Goal: Navigation & Orientation: Find specific page/section

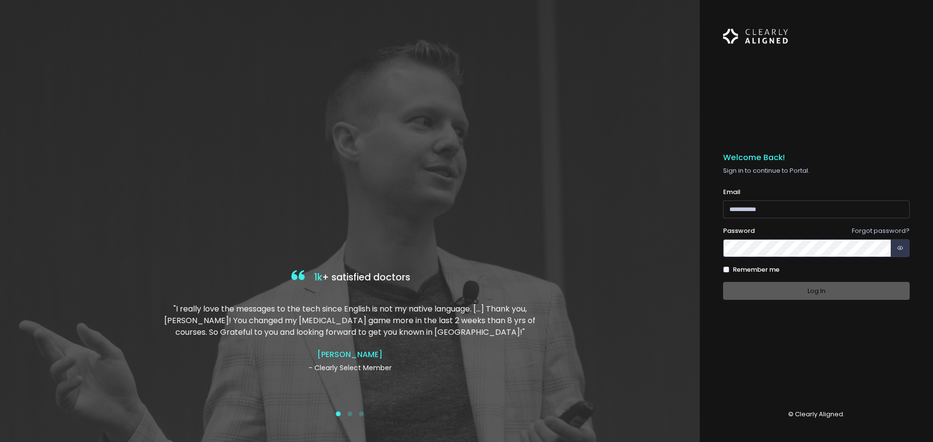
type input "**********"
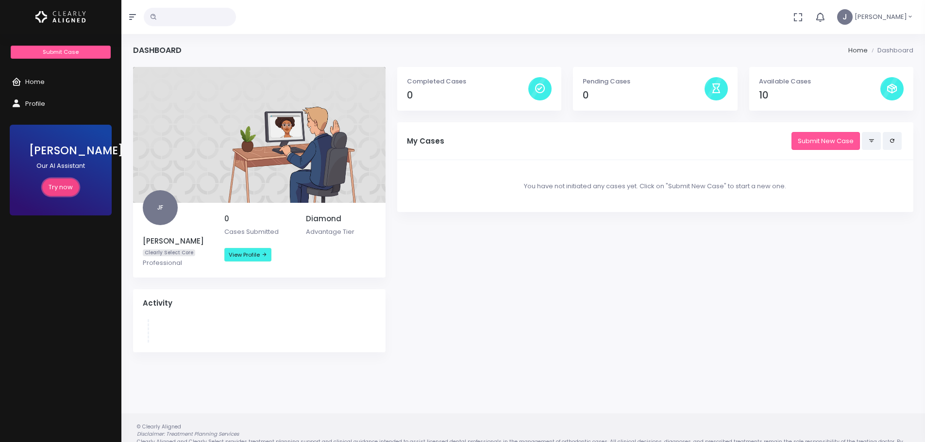
click at [56, 189] on link "Try now" at bounding box center [60, 188] width 37 height 18
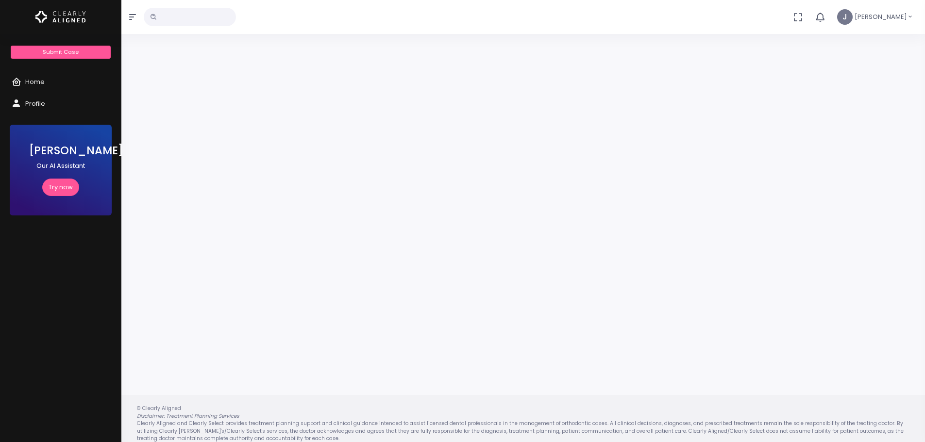
scroll to position [78, 0]
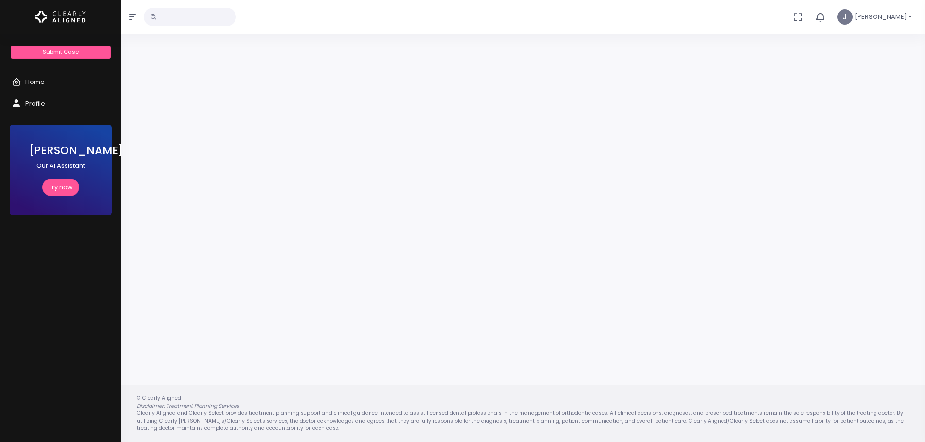
click at [803, 22] on icon "button" at bounding box center [798, 17] width 11 height 11
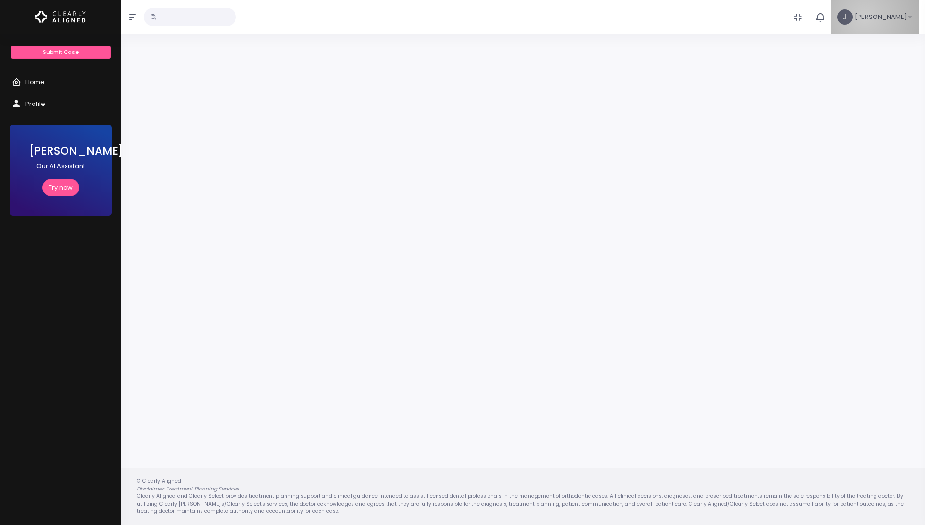
click at [888, 18] on span "[PERSON_NAME]" at bounding box center [881, 17] width 52 height 10
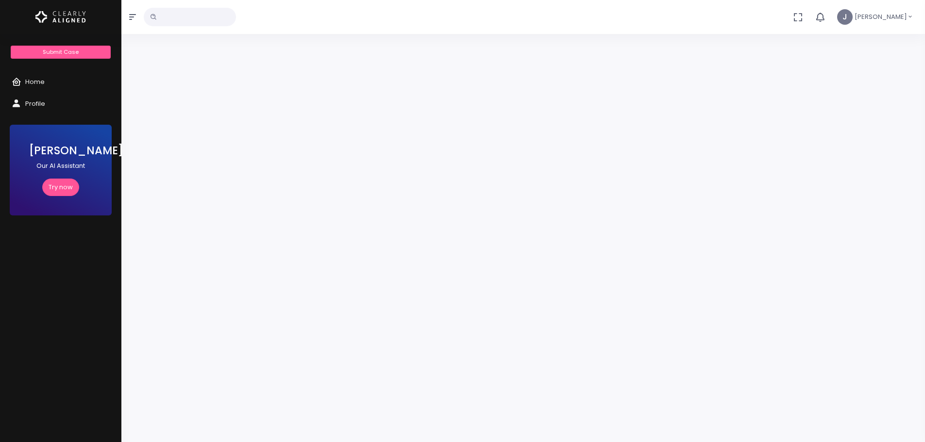
click at [878, 19] on span "[PERSON_NAME]" at bounding box center [881, 17] width 52 height 10
click at [874, 41] on span "Profile" at bounding box center [873, 45] width 20 height 9
click at [57, 190] on link "Try now" at bounding box center [60, 188] width 37 height 18
